Goal: Information Seeking & Learning: Learn about a topic

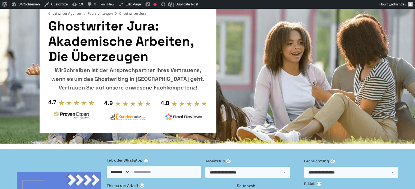
scroll to position [33, 0]
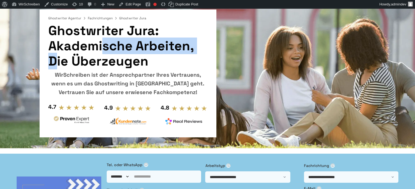
drag, startPoint x: 152, startPoint y: 30, endPoint x: 52, endPoint y: 30, distance: 100.3
click at [52, 30] on h1 "Ghostwriter Jura: Akademische Arbeiten, die Überzeugen" at bounding box center [127, 46] width 159 height 46
copy h1 "Ghostwriter Jura"
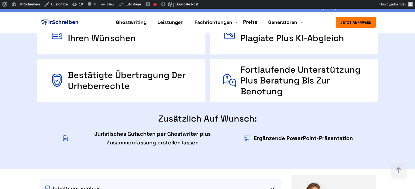
scroll to position [374, 0]
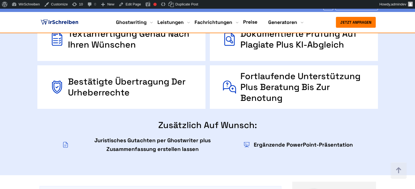
drag, startPoint x: 242, startPoint y: 90, endPoint x: 243, endPoint y: 84, distance: 6.0
click at [242, 90] on div "Jura Ghostwriter: Warum Sie uns vertrauen können WirSchreiben können Sie beding…" at bounding box center [207, 66] width 349 height 174
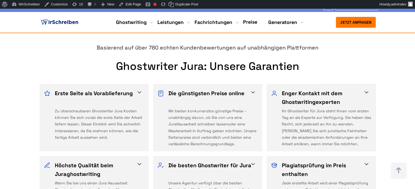
scroll to position [890, 0]
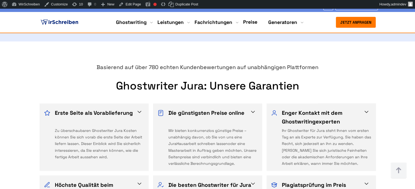
click at [101, 80] on h2 "Ghostwriter Jura: Unsere Garantien" at bounding box center [207, 86] width 340 height 13
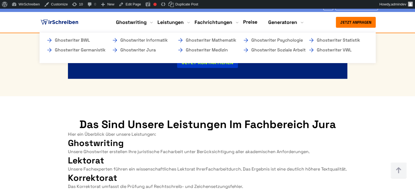
scroll to position [1629, 0]
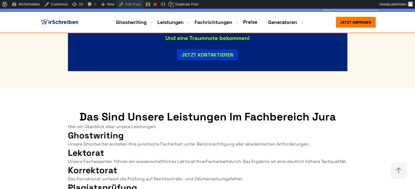
click at [133, 5] on link "Edit Page" at bounding box center [129, 4] width 26 height 9
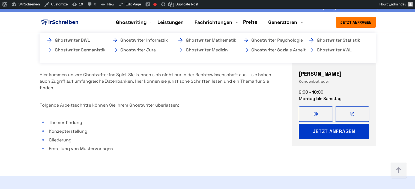
scroll to position [566, 0]
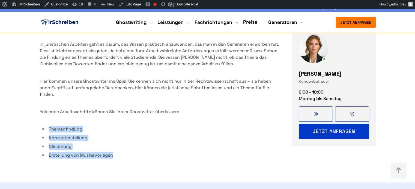
drag, startPoint x: 116, startPoint y: 115, endPoint x: 42, endPoint y: 88, distance: 78.7
click at [42, 126] on ul "Themenfindung Konzepterstellung Gliederung Erstellung von Mustervorlagen" at bounding box center [160, 142] width 241 height 33
copy ul "Themenfindung Konzepterstellung Gliederung Erstellung von Mustervorlagen"
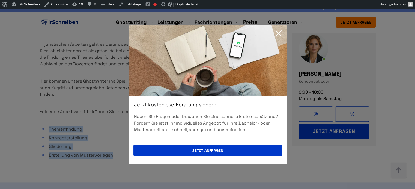
click at [277, 32] on icon at bounding box center [278, 33] width 11 height 11
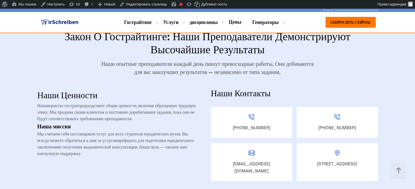
scroll to position [734, 0]
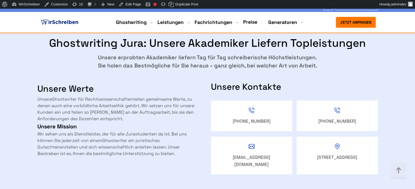
click at [159, 133] on div "Unsere Werte Unsere Ghostwriter für Rechtswissenschaften teilen gemeinsame Wert…" at bounding box center [118, 124] width 162 height 103
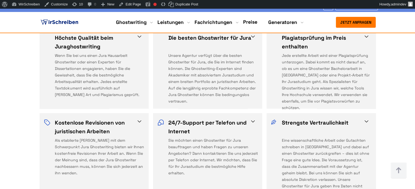
click at [367, 119] on span at bounding box center [366, 122] width 7 height 7
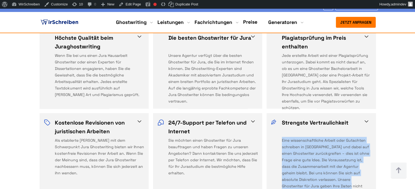
drag, startPoint x: 328, startPoint y: 146, endPoint x: 281, endPoint y: 101, distance: 64.6
click at [282, 137] on div "Eine wissenschaftliche Arbeit oder Gutachten schreiben in [GEOGRAPHIC_DATA] und…" at bounding box center [326, 163] width 89 height 52
copy div "Eine wissenschaftliche Arbeit oder Gutachten schreiben in [GEOGRAPHIC_DATA] und…"
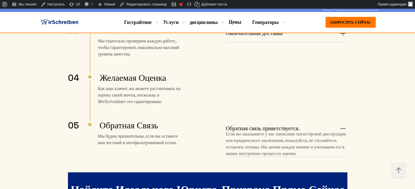
scroll to position [1457, 0]
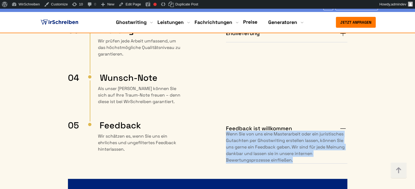
drag, startPoint x: 299, startPoint y: 122, endPoint x: 222, endPoint y: 94, distance: 81.9
click at [222, 120] on div "Feedback ist willkommen Wenn Sie von uns eine Masterarbeit oder ein juristische…" at bounding box center [270, 142] width 153 height 44
copy p "Wenn Sie von uns eine Masterarbeit oder ein juristisches Gutachten per Ghostwri…"
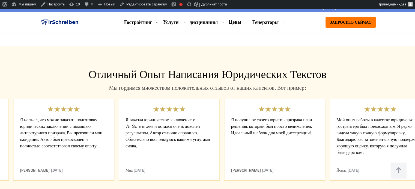
scroll to position [1800, 0]
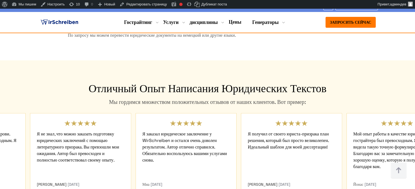
click at [141, 131] on div "Миа 03.11.2023" at bounding box center [185, 154] width 101 height 82
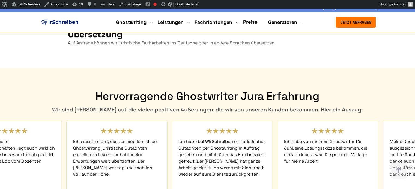
click at [189, 135] on span "Ich habe bei WirSchreiben ein juristisches Gutachten per Ghostwriting in Auftra…" at bounding box center [221, 161] width 87 height 55
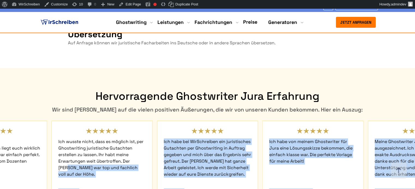
drag, startPoint x: 78, startPoint y: 175, endPoint x: 68, endPoint y: 135, distance: 41.5
click at [68, 135] on div "Ben" at bounding box center [207, 173] width 340 height 105
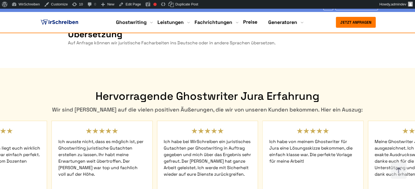
click at [76, 68] on section "Hervorragende Ghostwriter Jura Erfahrung Wir sind stolz auf die vielen positive…" at bounding box center [207, 190] width 415 height 245
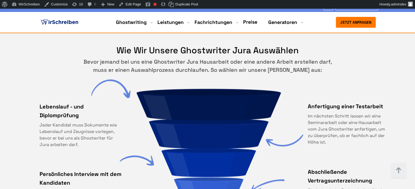
scroll to position [2361, 0]
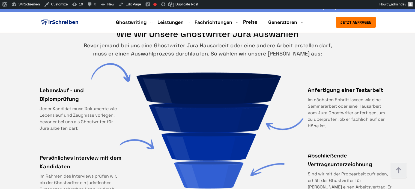
drag, startPoint x: 89, startPoint y: 169, endPoint x: 35, endPoint y: 123, distance: 71.2
click at [35, 123] on div "Wie wir unsere Ghostwriter Jura auswählen Bevor jemand bei uns eine Ghostwriter…" at bounding box center [207, 109] width 349 height 161
copy li "Persönliches Interview mit dem Kandidaten Im Rahmen des Interviews prüfen wir, …"
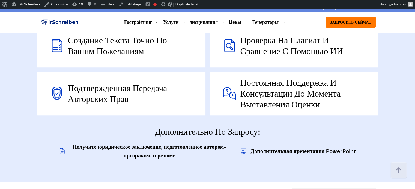
scroll to position [381, 0]
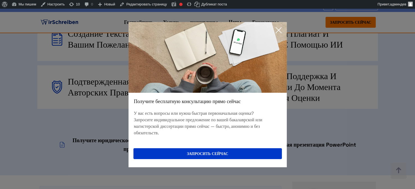
click at [282, 31] on icon at bounding box center [278, 30] width 11 height 11
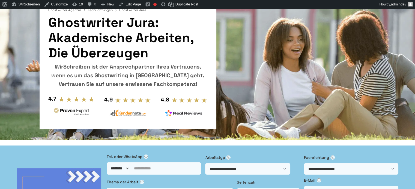
scroll to position [0, 0]
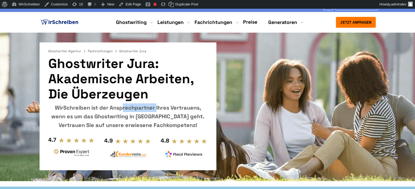
copy div "WirSchreiben"
drag, startPoint x: 82, startPoint y: 108, endPoint x: 49, endPoint y: 107, distance: 33.3
click at [49, 107] on div "WirSchreiben ist der Ansprechpartner Ihres Vertrauens, wenn es um das Ghostwrit…" at bounding box center [127, 117] width 159 height 26
